Goal: Check status: Check status

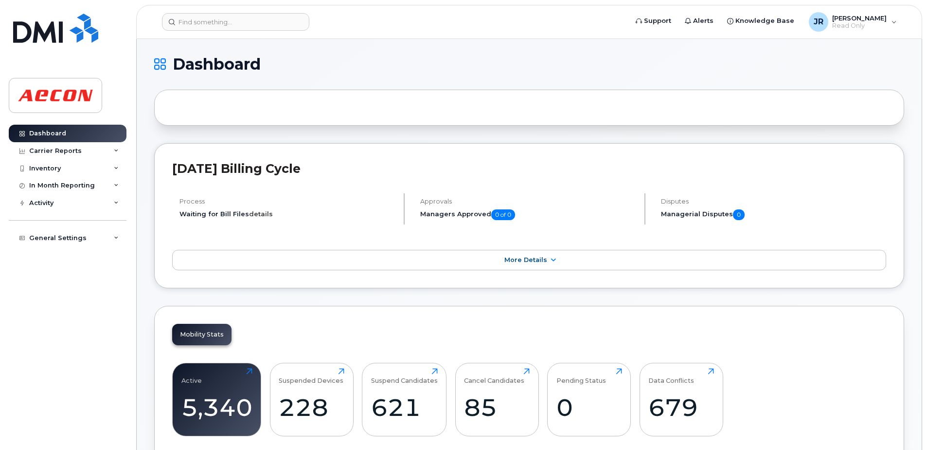
click at [260, 215] on link "details" at bounding box center [261, 214] width 24 height 8
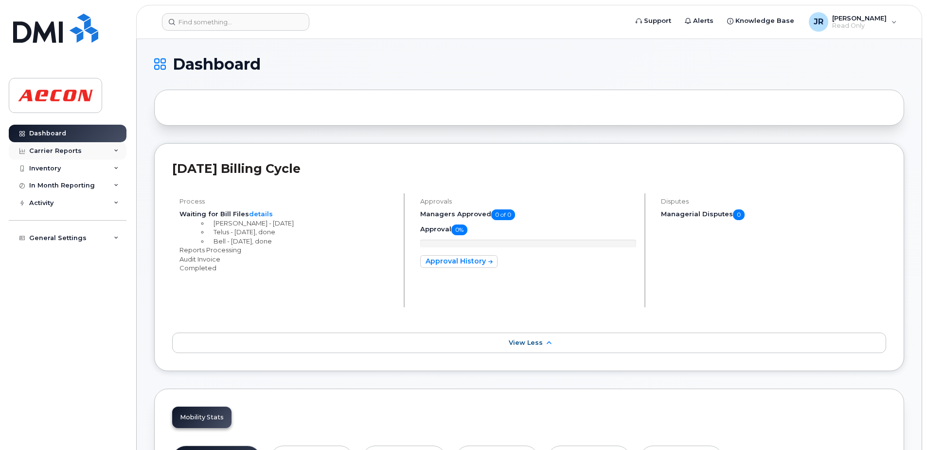
click at [117, 147] on div "Carrier Reports" at bounding box center [68, 151] width 118 height 18
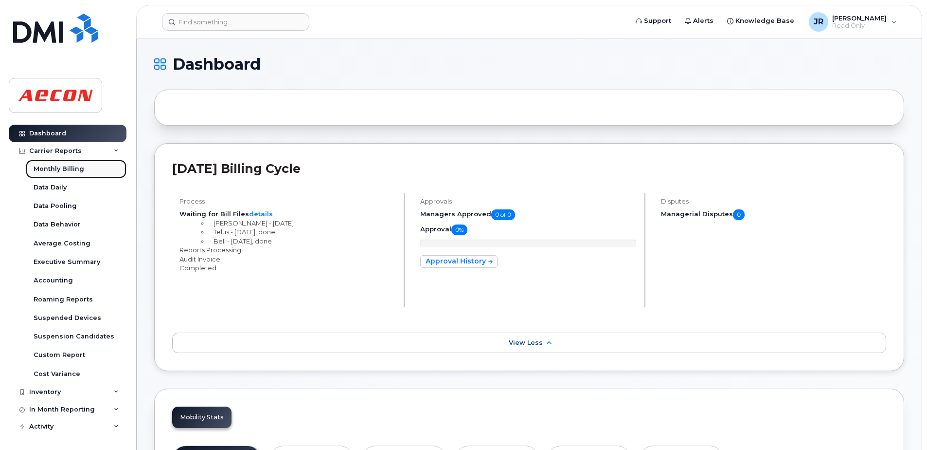
click at [72, 172] on div "Monthly Billing" at bounding box center [59, 168] width 51 height 9
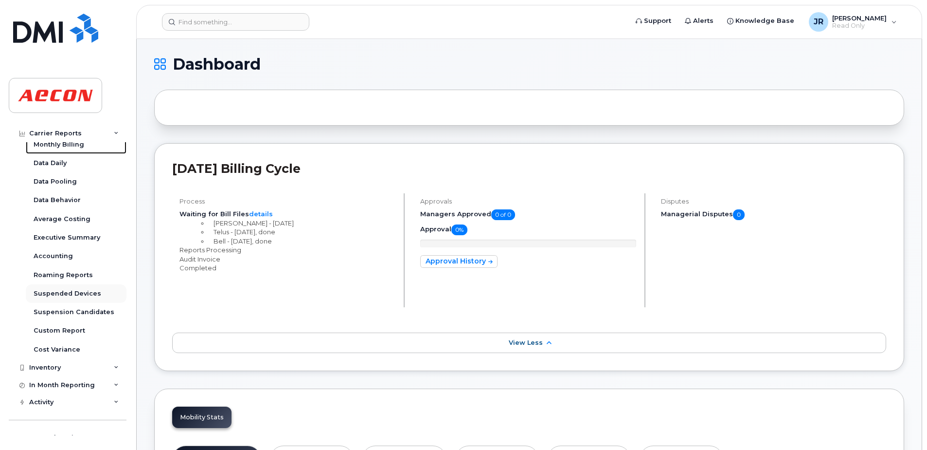
scroll to position [35, 0]
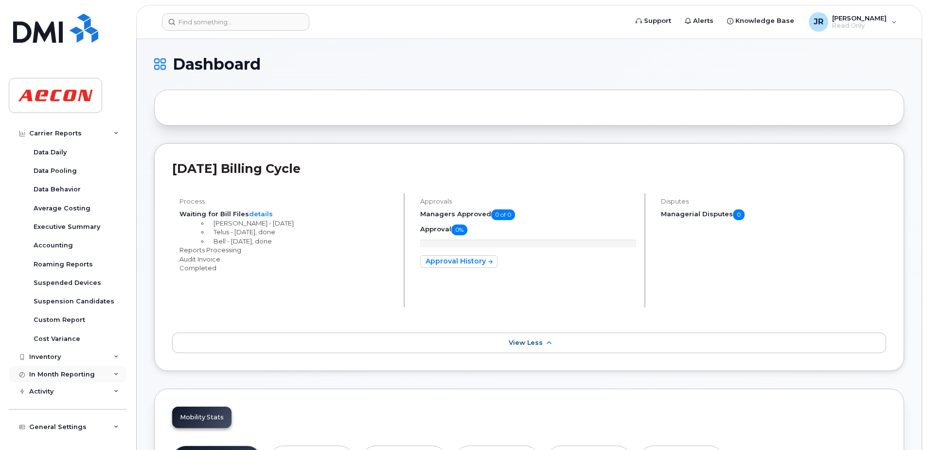
click at [114, 375] on icon at bounding box center [116, 374] width 5 height 5
click at [114, 390] on icon at bounding box center [116, 391] width 5 height 5
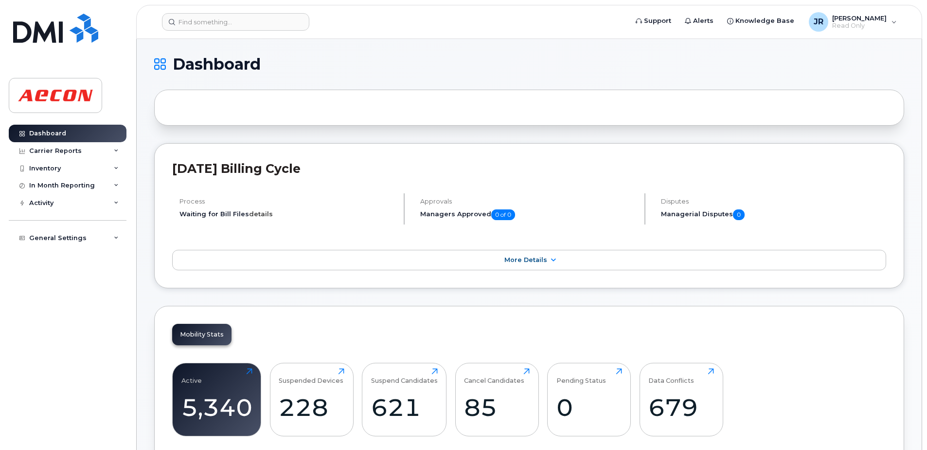
click at [262, 214] on link "details" at bounding box center [261, 214] width 24 height 8
